Goal: Task Accomplishment & Management: Manage account settings

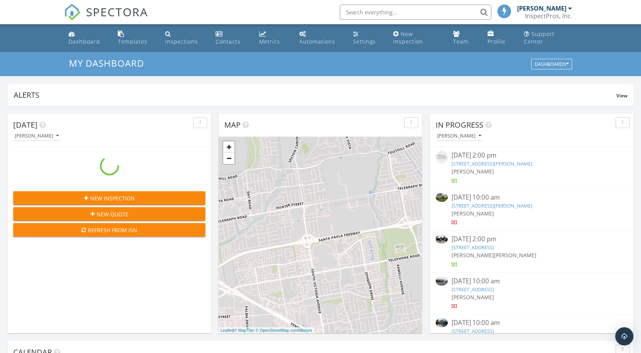
scroll to position [4, 4]
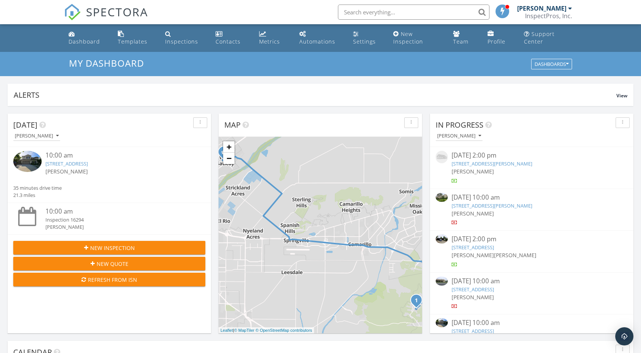
click at [503, 205] on link "27 Seaview Dr, Montecito, CA 93108" at bounding box center [492, 205] width 81 height 7
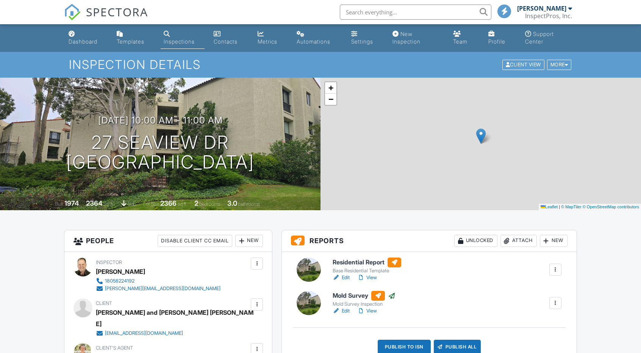
scroll to position [114, 0]
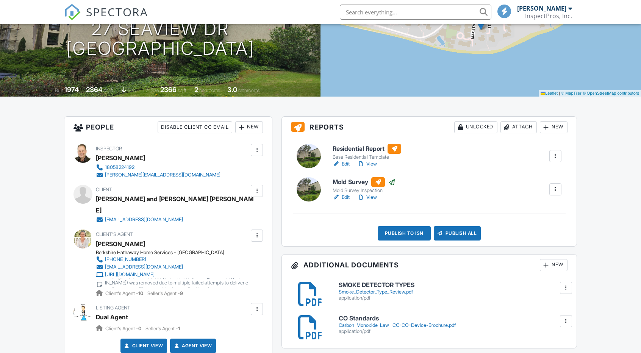
click at [344, 163] on link "Edit" at bounding box center [341, 164] width 17 height 8
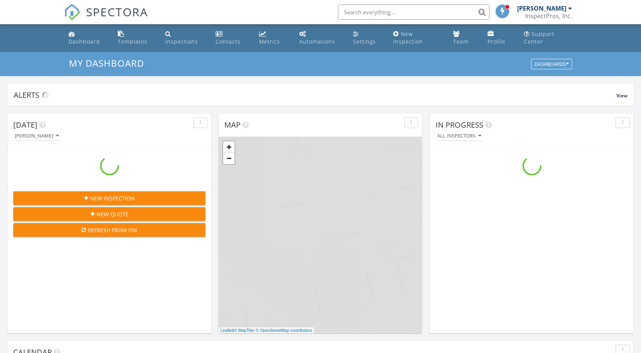
scroll to position [701, 653]
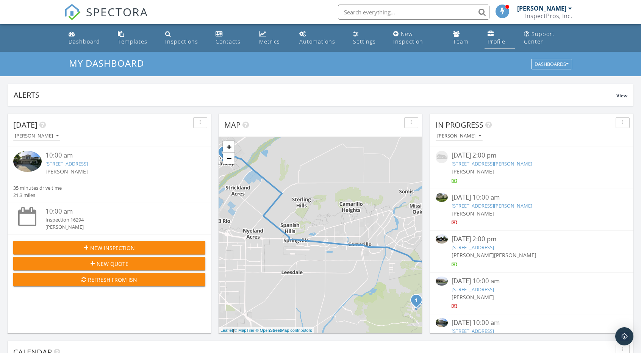
click at [490, 43] on div "Profile" at bounding box center [497, 41] width 18 height 7
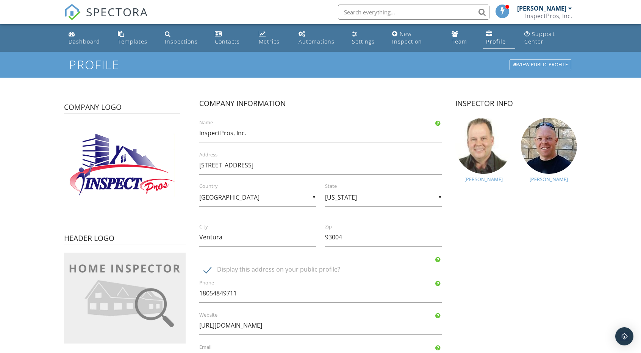
click at [484, 178] on div "[PERSON_NAME]" at bounding box center [484, 179] width 56 height 6
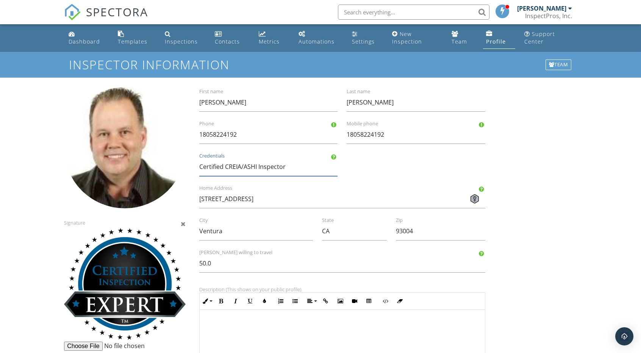
drag, startPoint x: 230, startPoint y: 167, endPoint x: 252, endPoint y: 164, distance: 22.9
click at [252, 164] on input "Certified CREIA/ASHI Inspector" at bounding box center [268, 167] width 139 height 19
click at [255, 169] on input "Certified Inspector" at bounding box center [268, 167] width 139 height 19
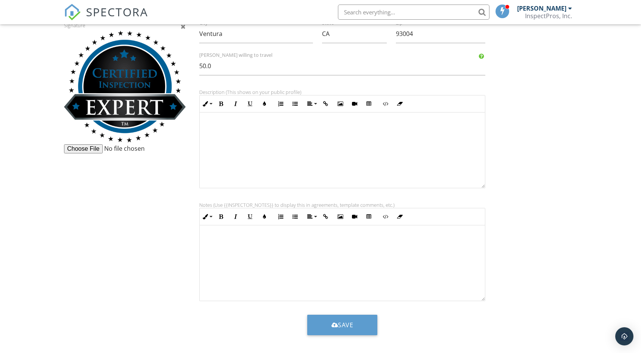
scroll to position [199, 0]
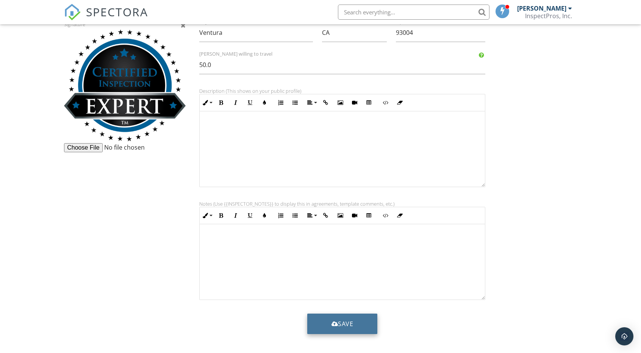
type input "Certified Inspection Expert"
click at [337, 324] on button "Save" at bounding box center [342, 324] width 70 height 20
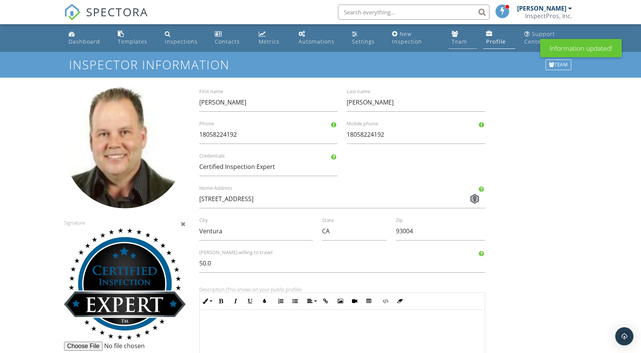
click at [463, 41] on div "Team" at bounding box center [460, 41] width 16 height 7
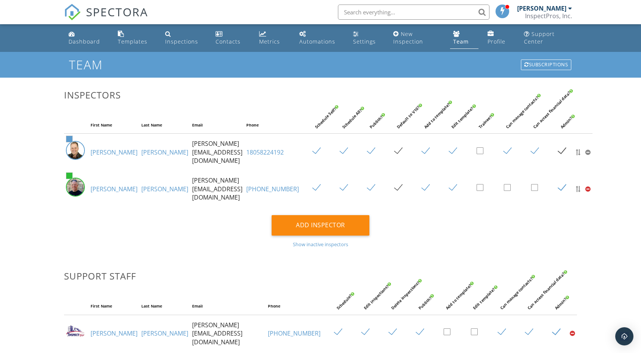
click at [80, 179] on img at bounding box center [75, 187] width 19 height 19
click at [97, 185] on link "Tobias" at bounding box center [114, 189] width 47 height 8
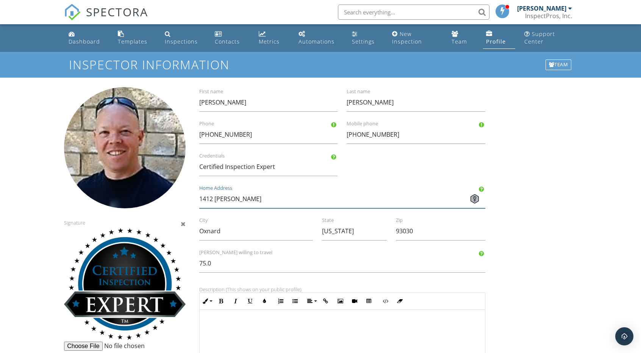
drag, startPoint x: 265, startPoint y: 200, endPoint x: 161, endPoint y: 206, distance: 103.2
click at [161, 205] on div "Signature Tobias First name Lowder Last name (805) 263-9878 Phone (805) 263-987…" at bounding box center [320, 316] width 522 height 459
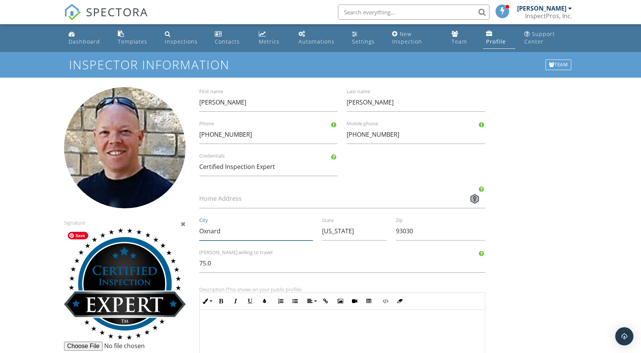
drag, startPoint x: 236, startPoint y: 231, endPoint x: 163, endPoint y: 229, distance: 73.2
click at [163, 229] on div "Signature Tobias First name Lowder Last name (805) 263-9878 Phone (805) 263-987…" at bounding box center [320, 316] width 522 height 459
drag, startPoint x: 229, startPoint y: 265, endPoint x: 185, endPoint y: 262, distance: 43.3
click at [185, 262] on div "Signature Tobias First name Lowder Last name (805) 263-9878 Phone (805) 263-987…" at bounding box center [320, 316] width 522 height 459
click at [246, 263] on input "75.0" at bounding box center [342, 263] width 286 height 19
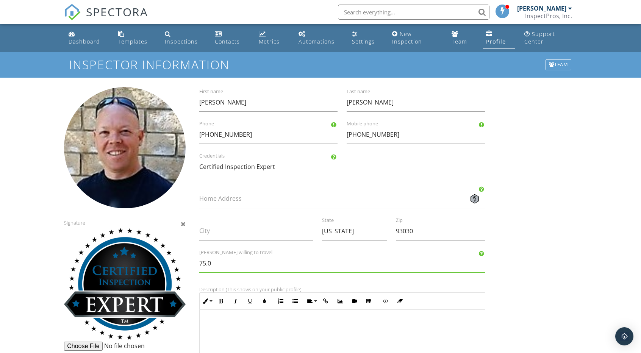
drag, startPoint x: 549, startPoint y: 209, endPoint x: 575, endPoint y: 214, distance: 26.2
click at [555, 212] on div "Signature Tobias First name Lowder Last name (805) 263-9878 Phone (805) 263-987…" at bounding box center [320, 316] width 522 height 459
click at [557, 65] on div "Team" at bounding box center [559, 64] width 26 height 11
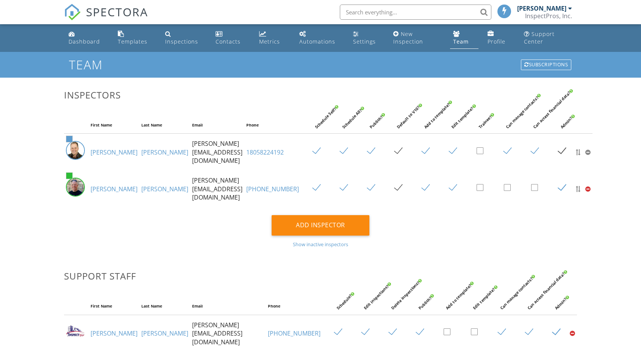
click at [141, 149] on link "Hernandez" at bounding box center [164, 152] width 47 height 8
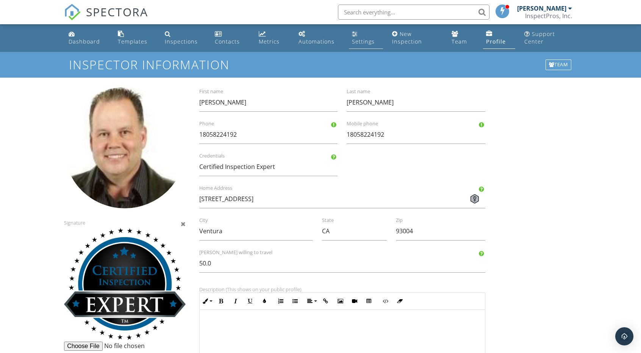
click at [357, 40] on div "Settings" at bounding box center [363, 41] width 23 height 7
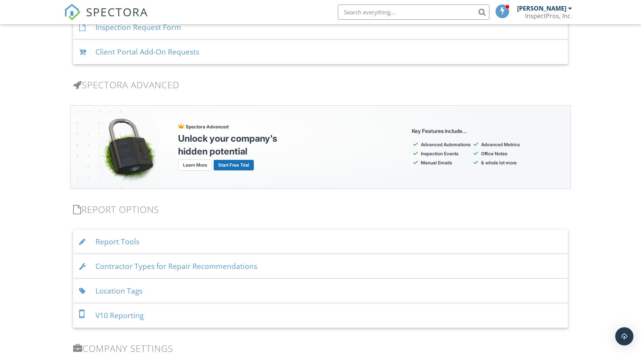
scroll to position [597, 0]
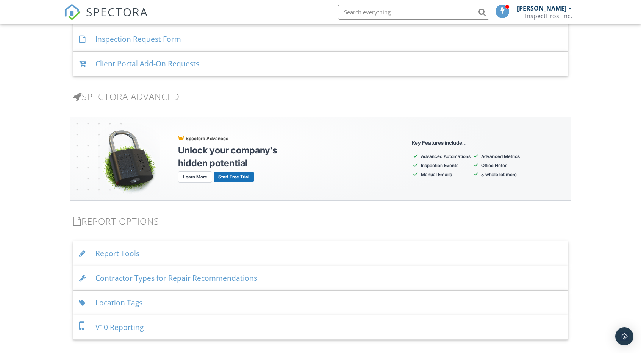
click at [219, 276] on div "Contractor Types for Repair Recommendations" at bounding box center [320, 278] width 495 height 25
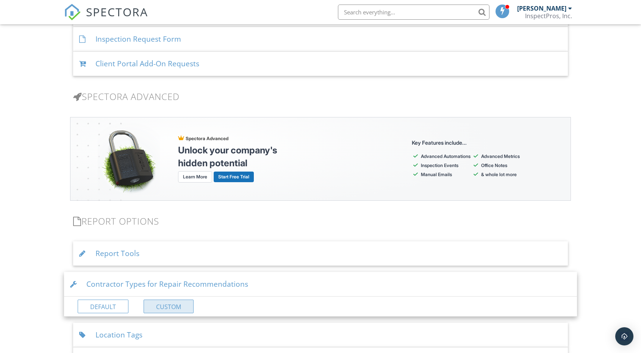
click at [171, 302] on link "Custom" at bounding box center [169, 307] width 50 height 14
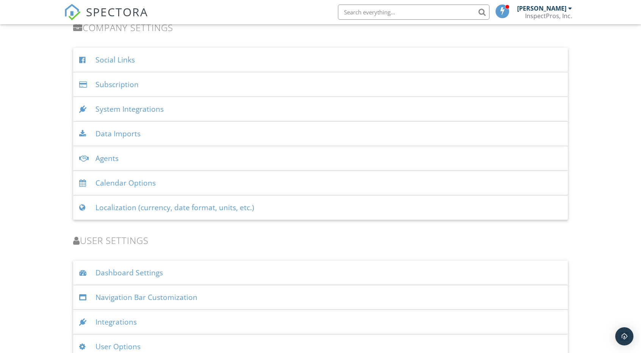
scroll to position [938, 0]
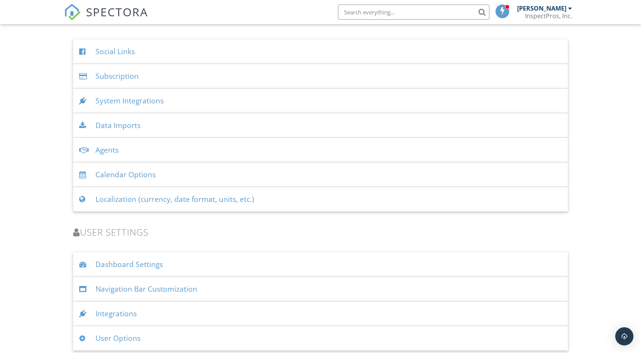
click at [135, 334] on div "User Options" at bounding box center [320, 338] width 495 height 25
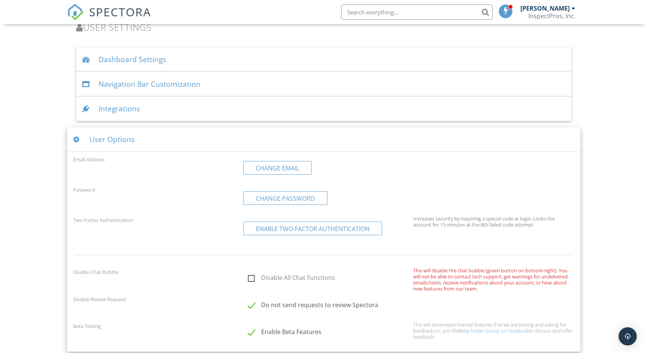
scroll to position [1144, 0]
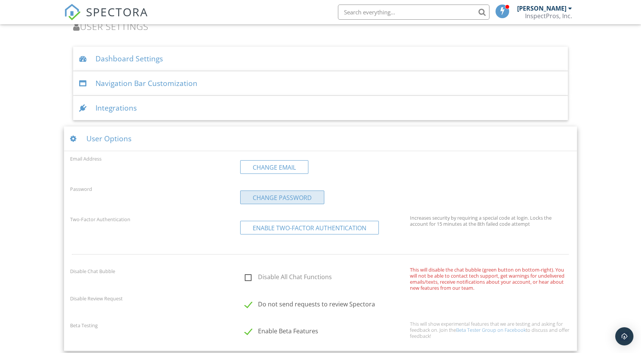
click at [263, 194] on link "Change Password" at bounding box center [282, 198] width 84 height 14
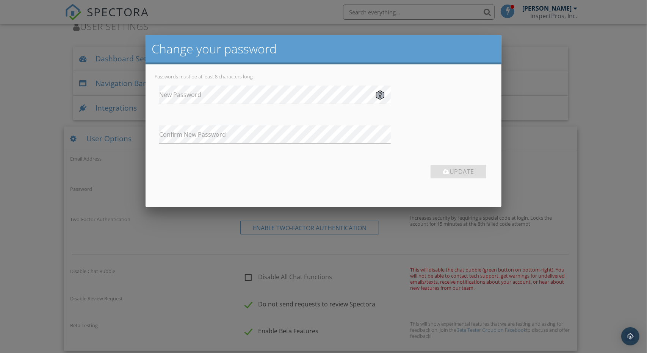
click at [276, 99] on label "New Password" at bounding box center [328, 95] width 338 height 8
click at [163, 132] on label "Confirm New Password" at bounding box center [328, 134] width 338 height 8
click at [461, 176] on button "Update" at bounding box center [458, 172] width 56 height 14
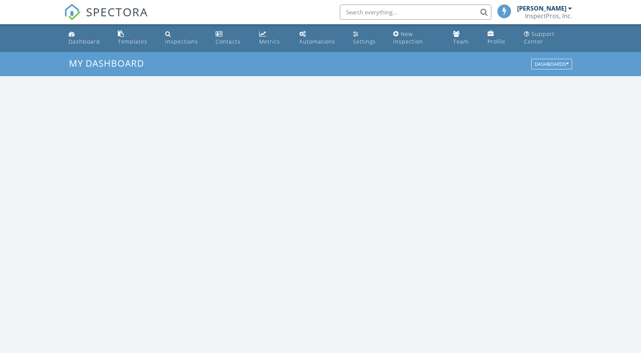
scroll to position [701, 653]
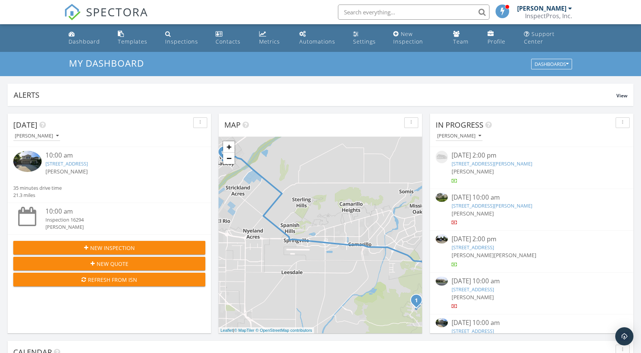
click at [485, 206] on link "[STREET_ADDRESS][PERSON_NAME]" at bounding box center [492, 205] width 81 height 7
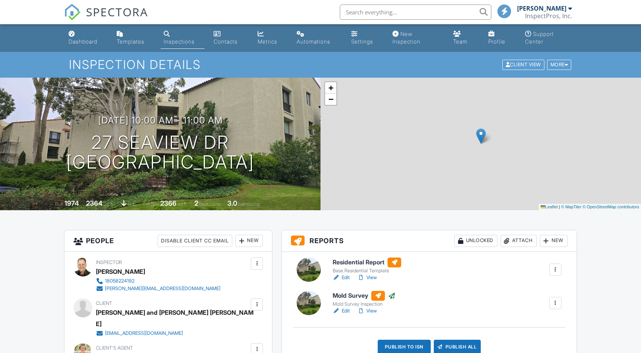
scroll to position [76, 0]
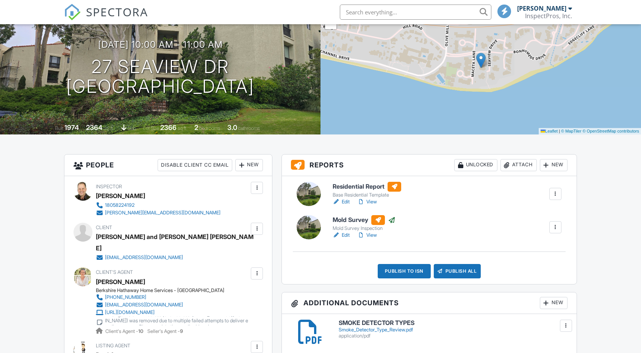
drag, startPoint x: 345, startPoint y: 203, endPoint x: 346, endPoint y: 219, distance: 16.0
click at [345, 203] on link "Edit" at bounding box center [341, 202] width 17 height 8
